Goal: Navigation & Orientation: Find specific page/section

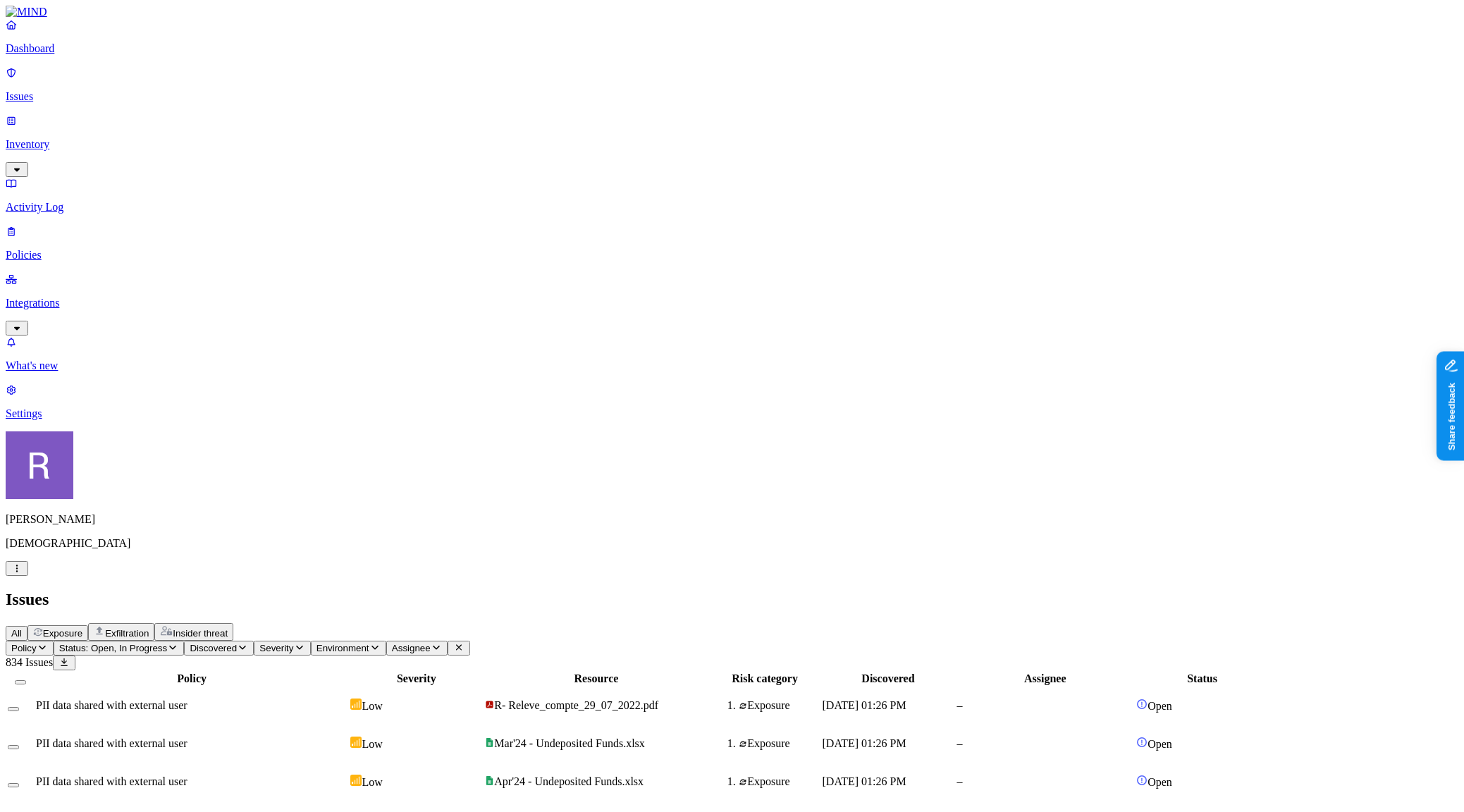
scroll to position [207, 0]
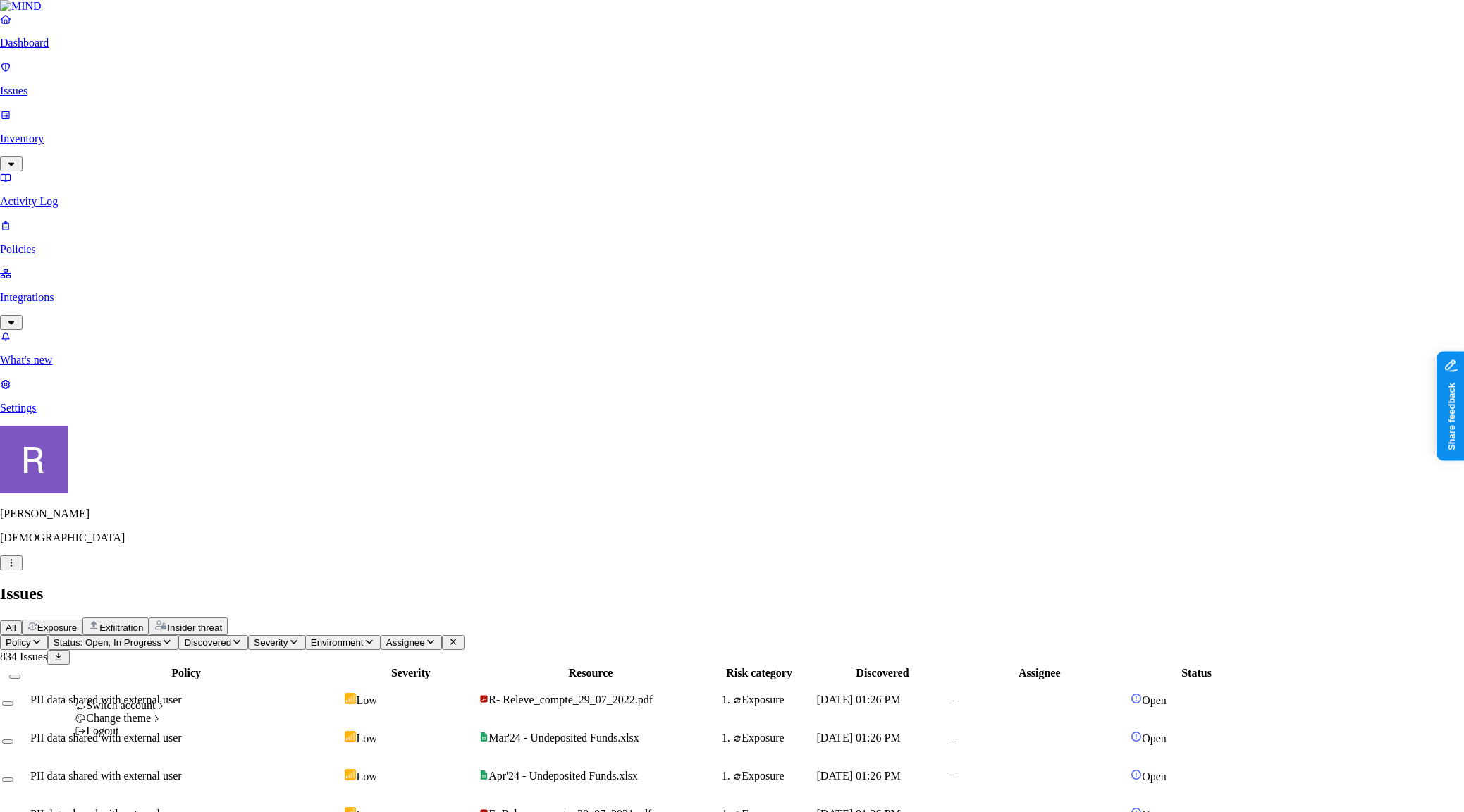
click at [17, 567] on icon "button" at bounding box center [11, 563] width 11 height 9
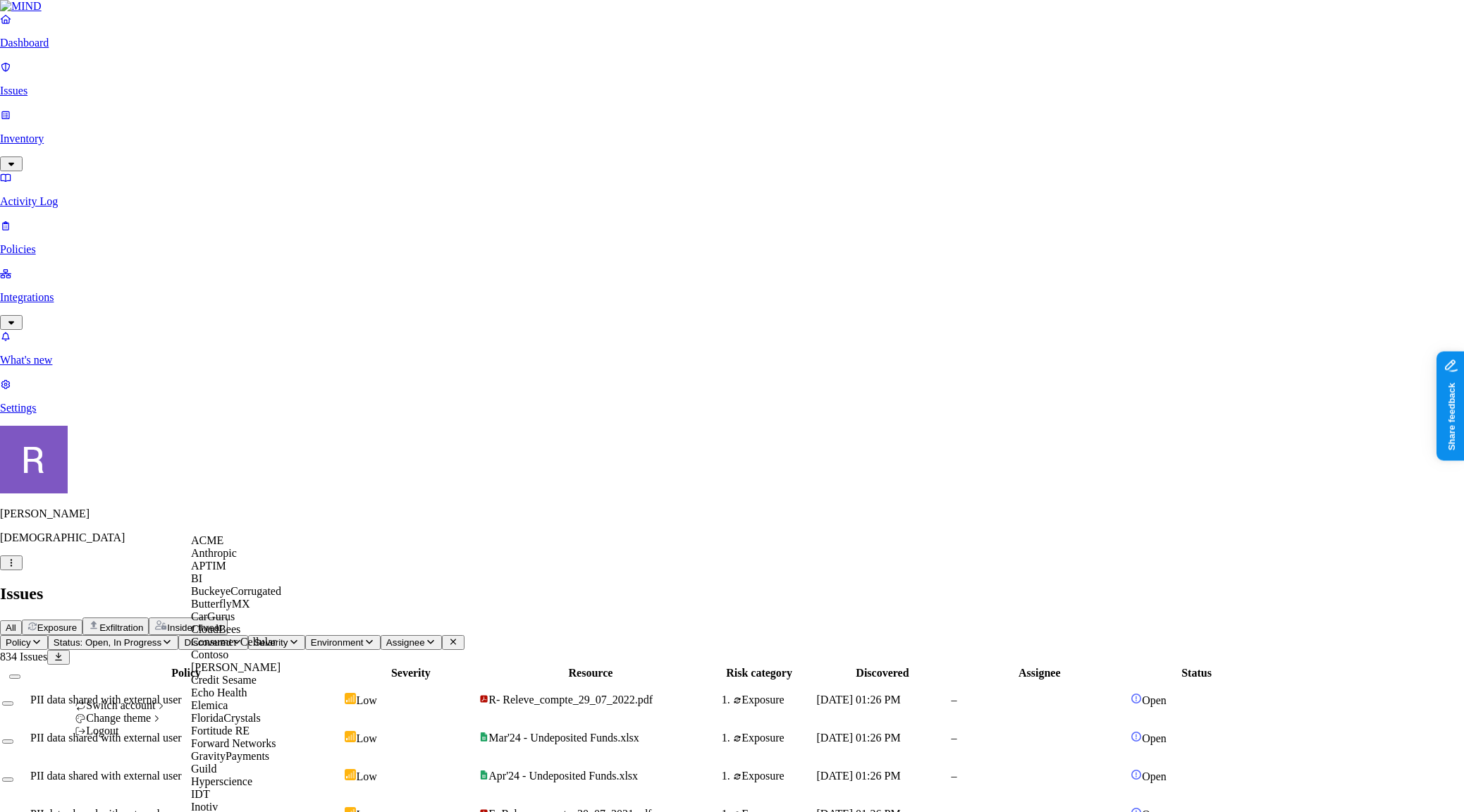
scroll to position [555, 0]
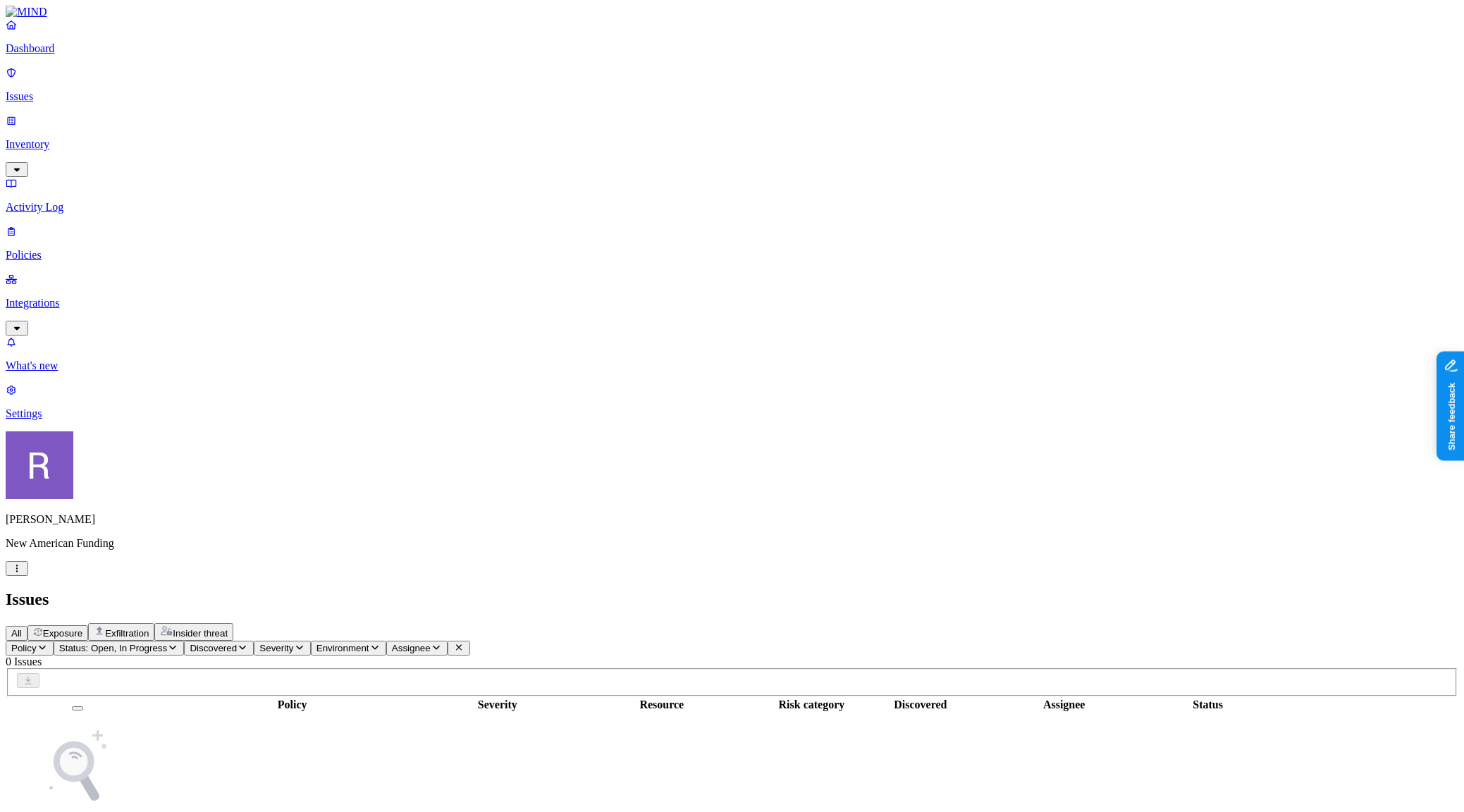
click at [73, 297] on p "Integrations" at bounding box center [732, 303] width 1453 height 13
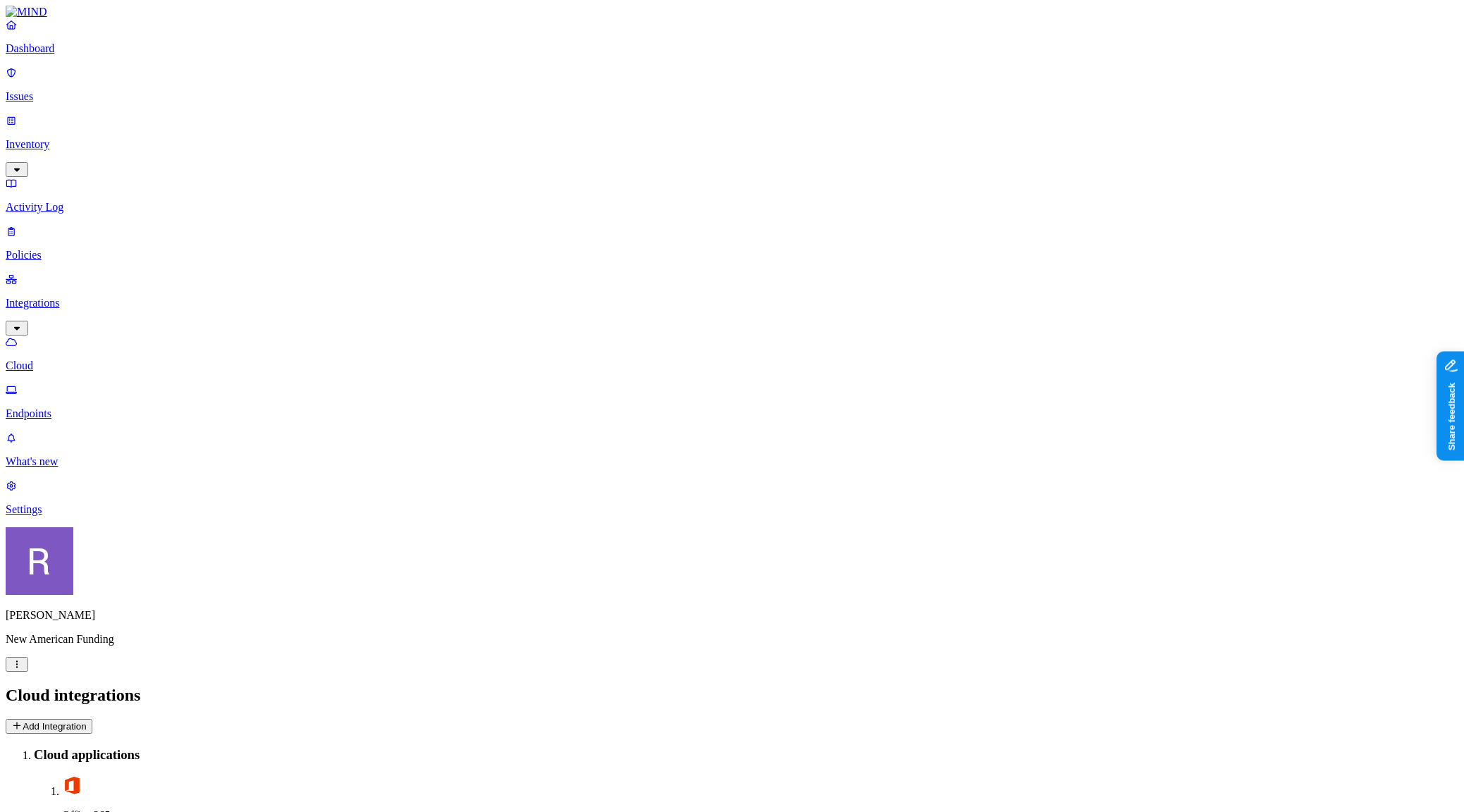
click at [78, 407] on p "Endpoints" at bounding box center [732, 413] width 1453 height 13
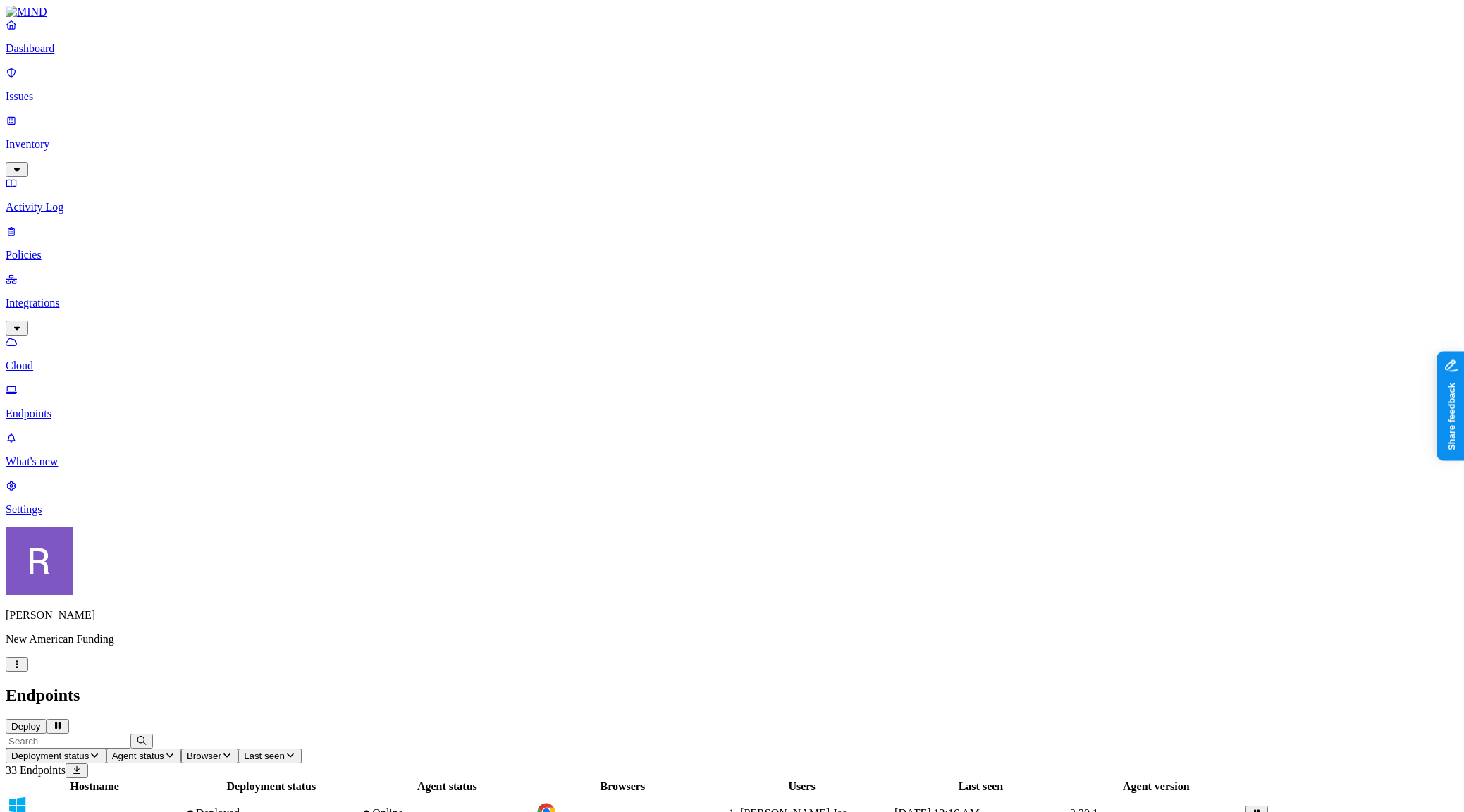
click at [60, 516] on link "Settings" at bounding box center [732, 497] width 1453 height 36
